Goal: Information Seeking & Learning: Learn about a topic

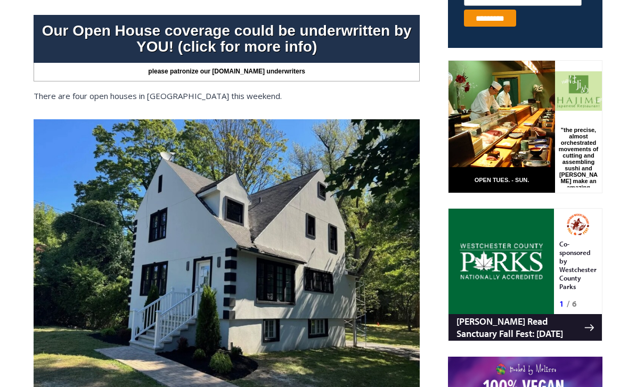
scroll to position [977, 0]
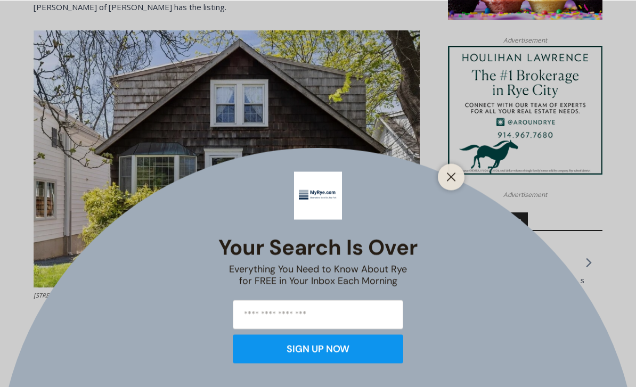
click at [463, 190] on div at bounding box center [451, 176] width 27 height 27
click at [454, 184] on button "Close" at bounding box center [451, 176] width 15 height 15
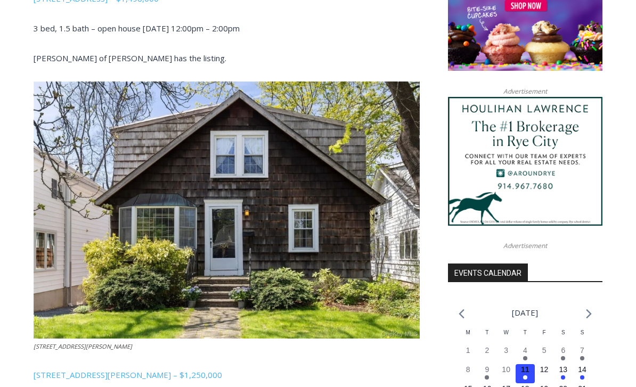
scroll to position [924, 0]
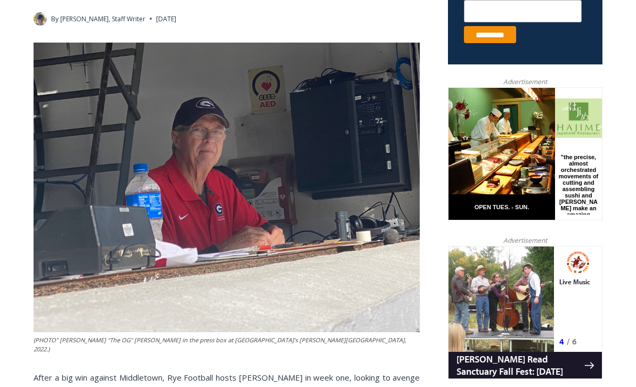
scroll to position [463, 0]
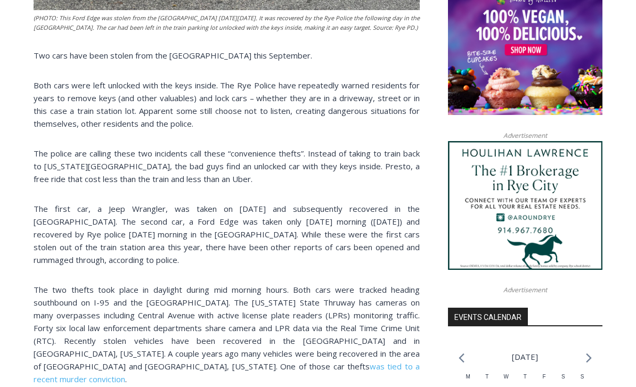
scroll to position [881, 0]
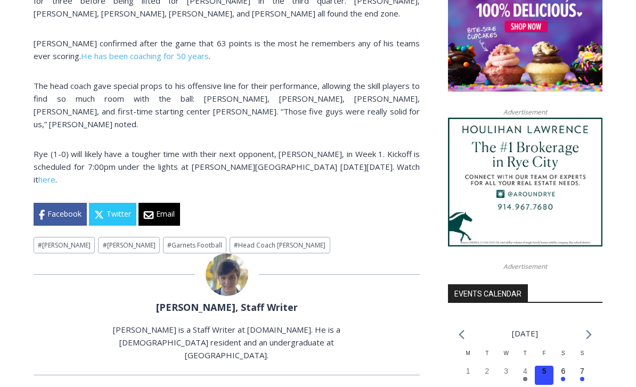
scroll to position [874, 0]
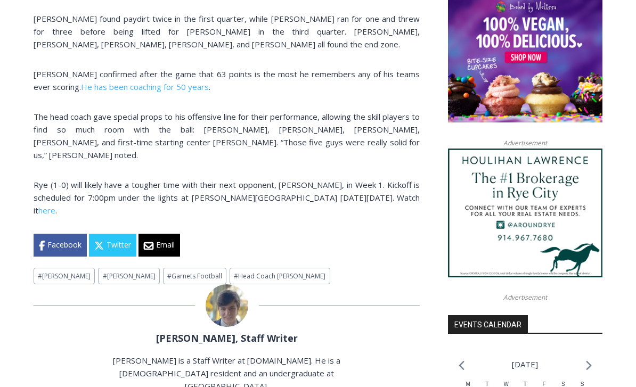
click at [55, 205] on link "here" at bounding box center [46, 210] width 17 height 11
